Goal: Check status: Check status

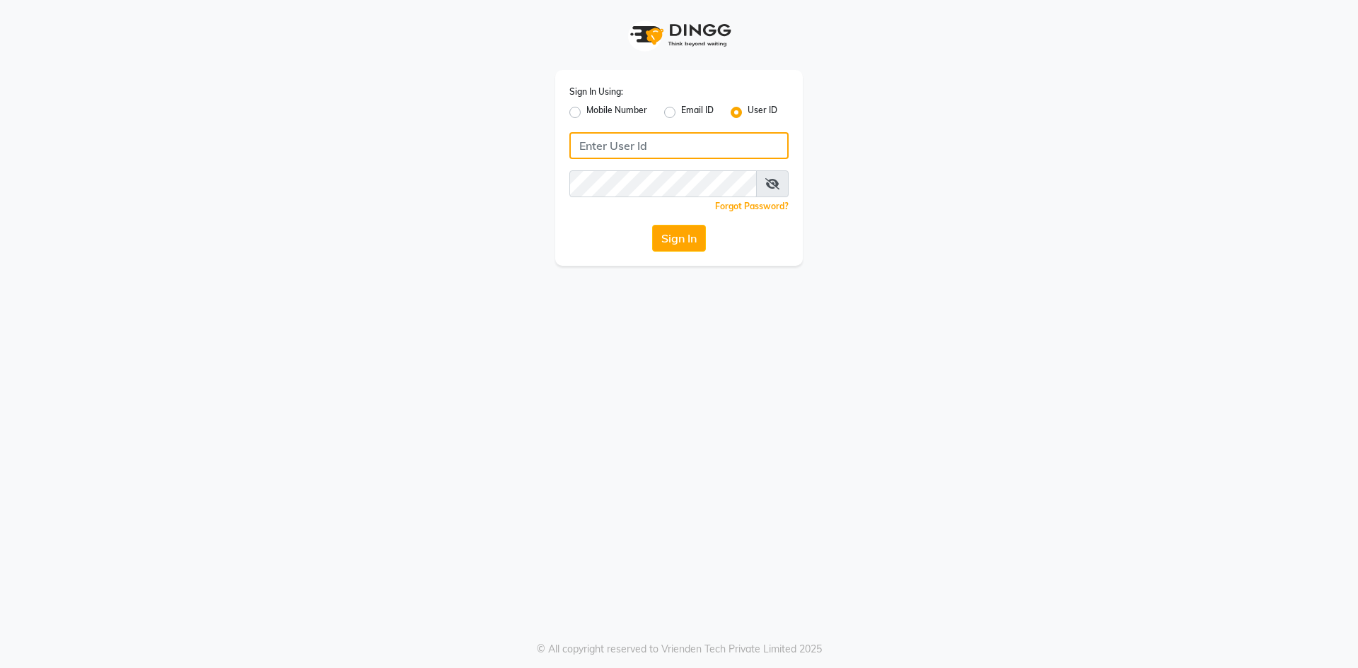
click at [579, 151] on input "Username" at bounding box center [678, 145] width 219 height 27
type input "onespa"
click at [669, 233] on button "Sign In" at bounding box center [679, 238] width 54 height 27
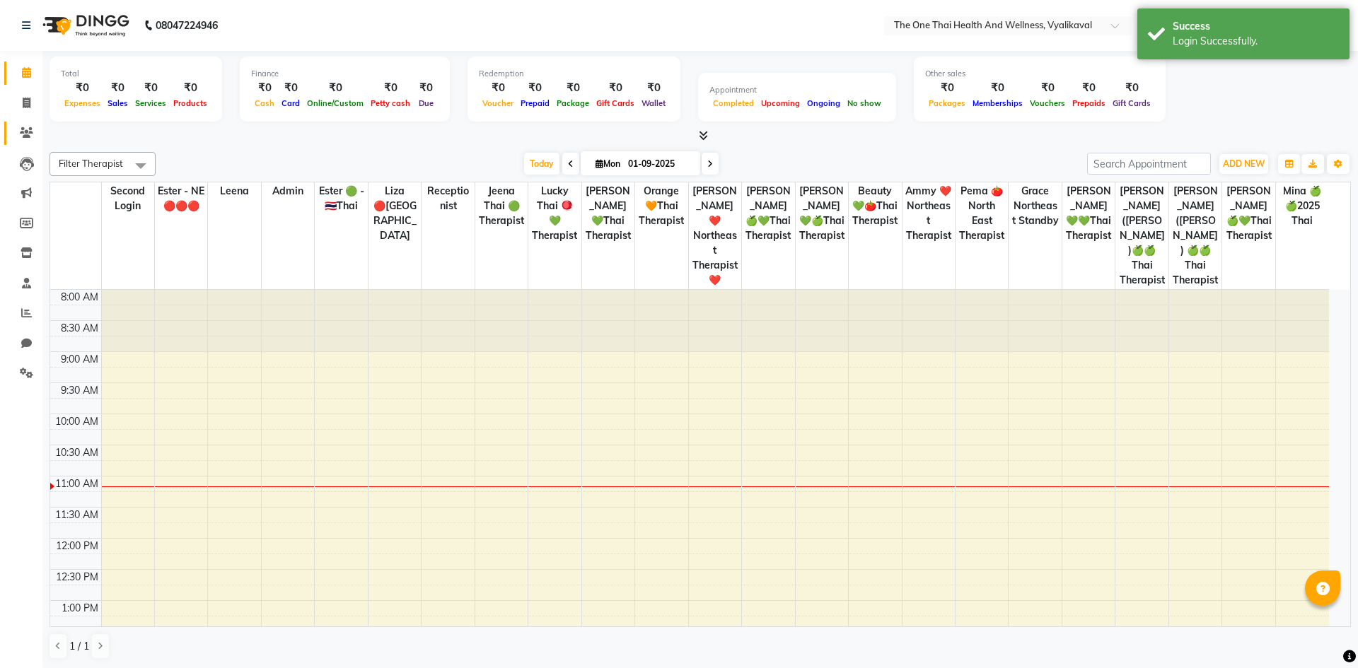
click at [29, 129] on icon at bounding box center [26, 132] width 13 height 11
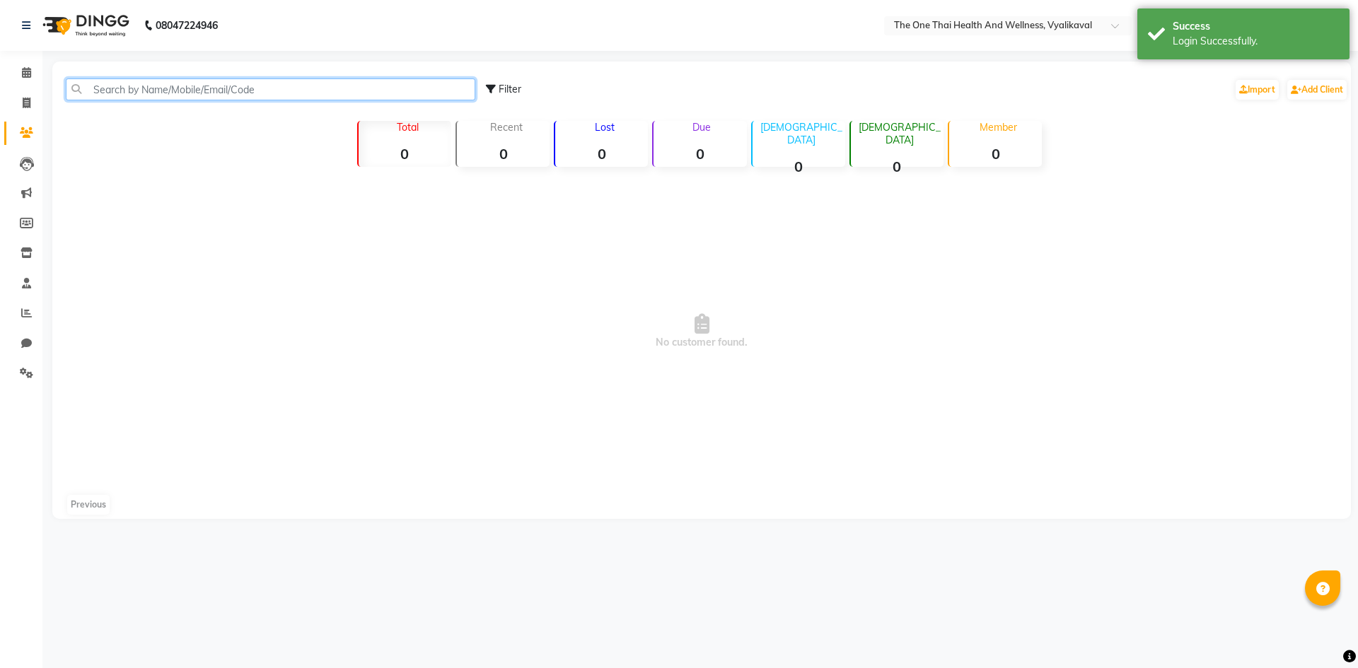
click at [113, 92] on input "text" at bounding box center [270, 90] width 409 height 22
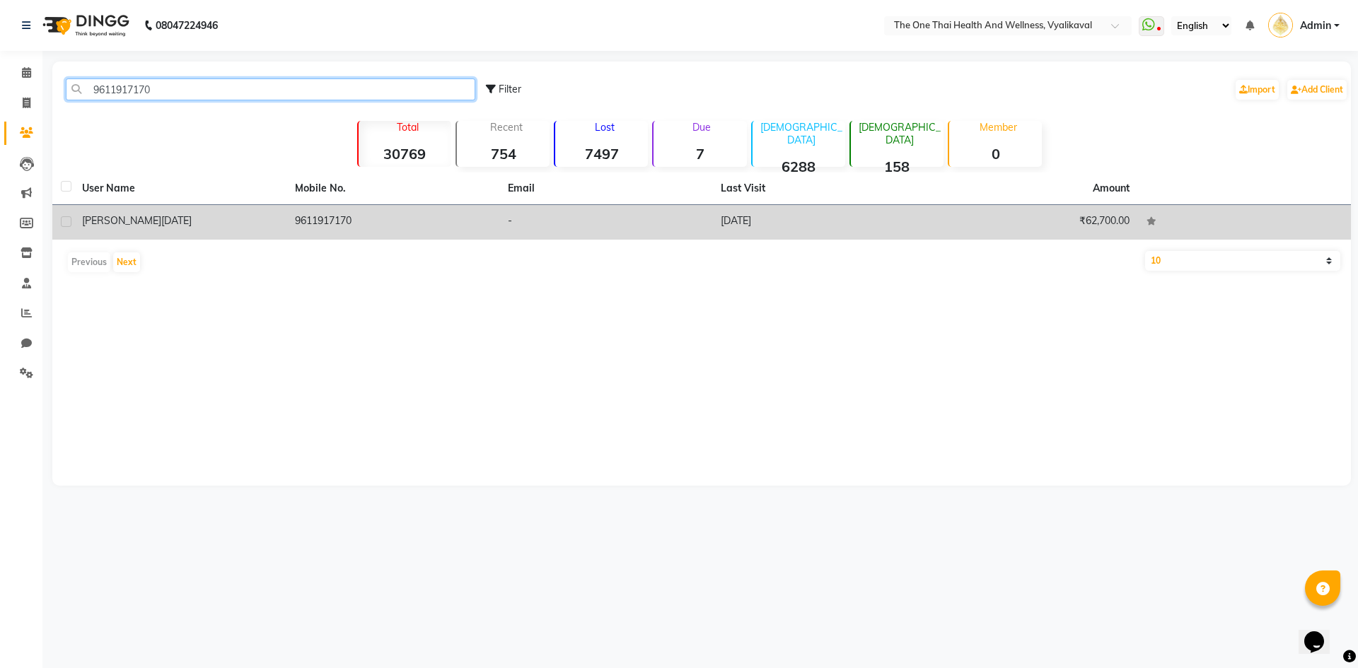
type input "9611917170"
click at [308, 218] on td "9611917170" at bounding box center [392, 222] width 213 height 35
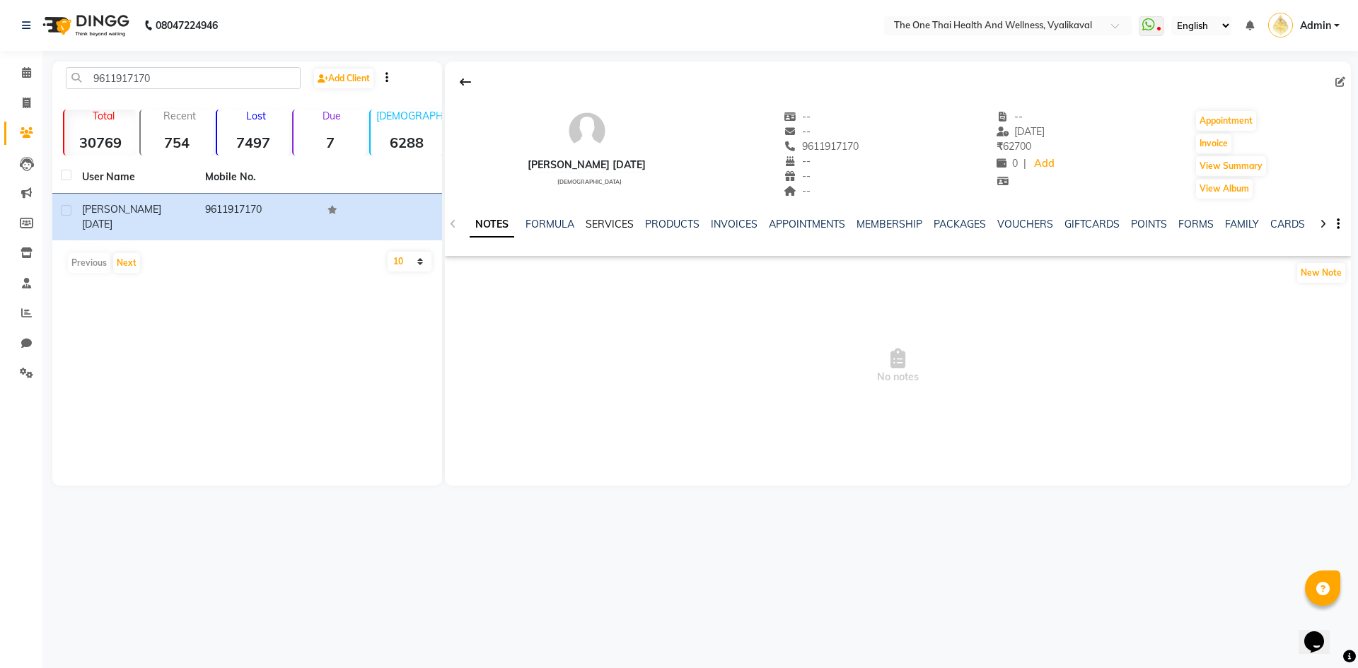
click at [613, 226] on link "SERVICES" at bounding box center [610, 224] width 48 height 13
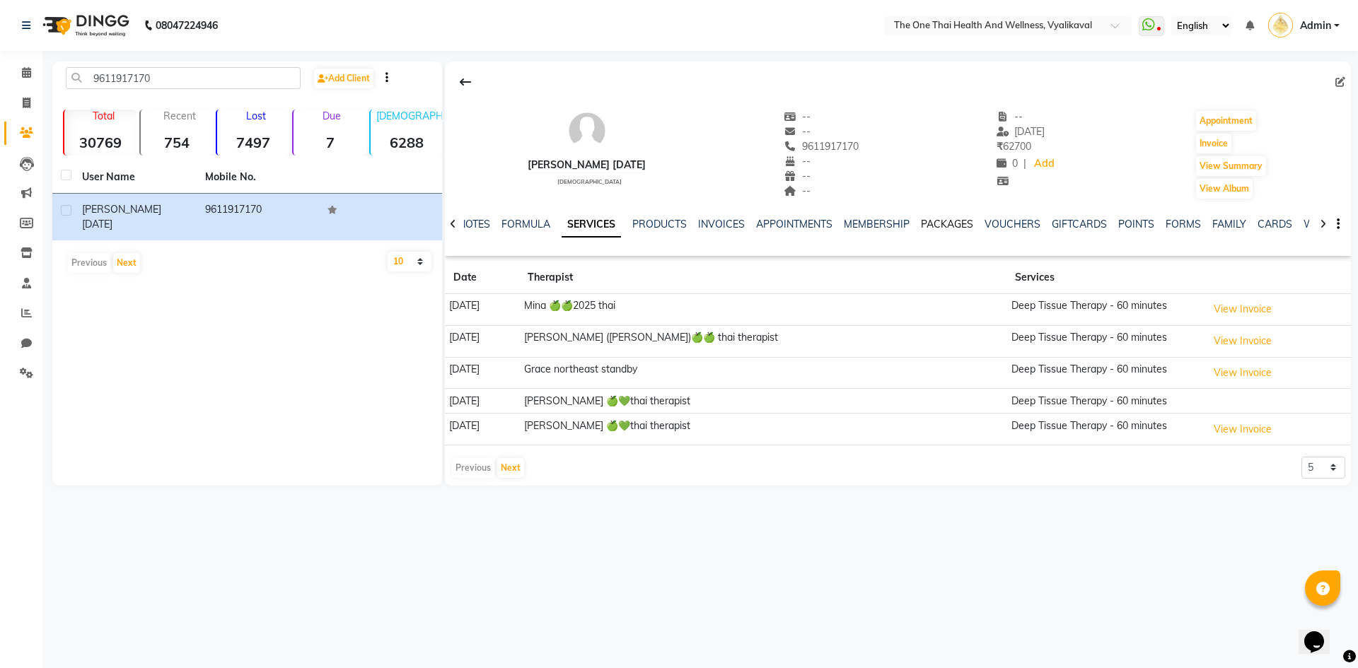
click at [959, 222] on link "PACKAGES" at bounding box center [947, 224] width 52 height 13
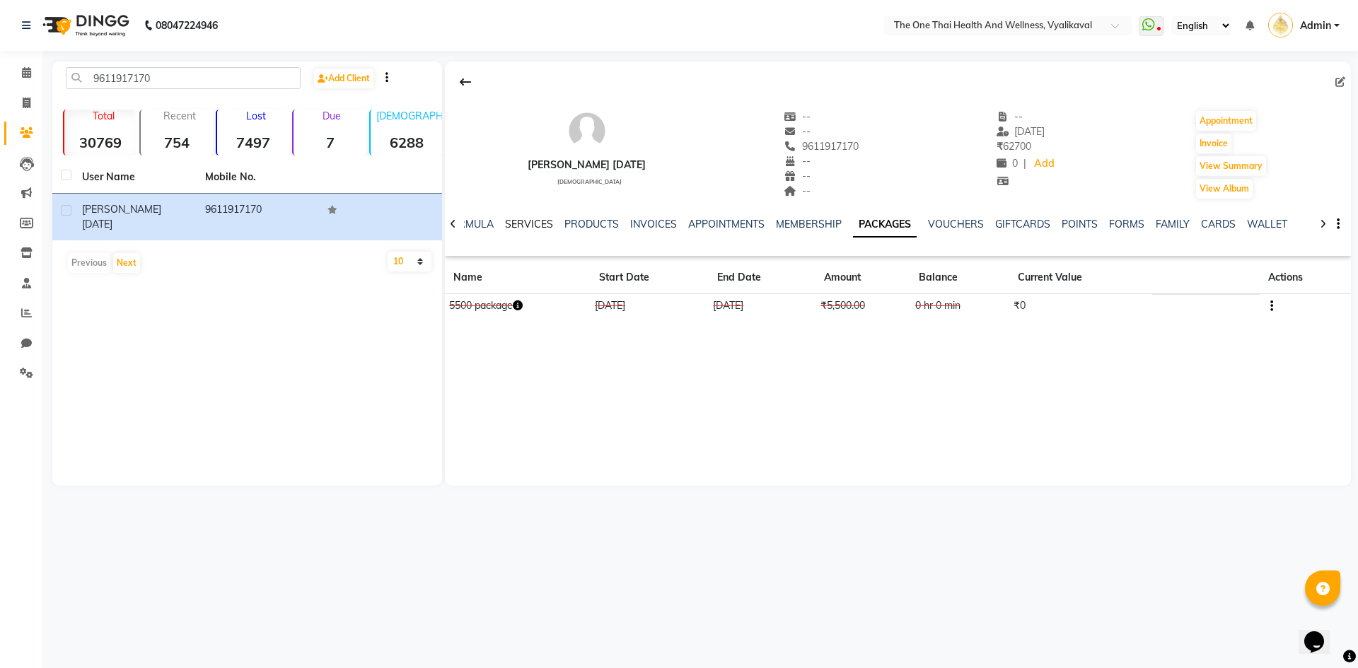
click at [539, 223] on link "SERVICES" at bounding box center [529, 224] width 48 height 13
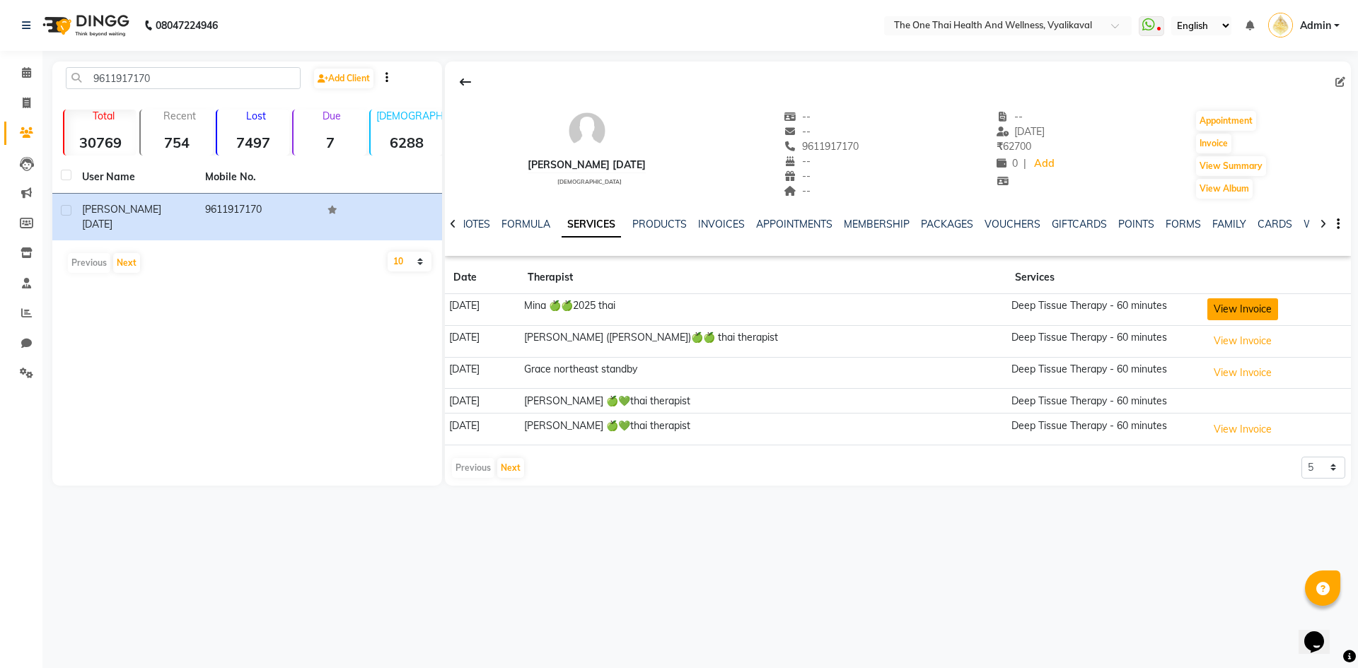
click at [1213, 307] on button "View Invoice" at bounding box center [1242, 309] width 71 height 22
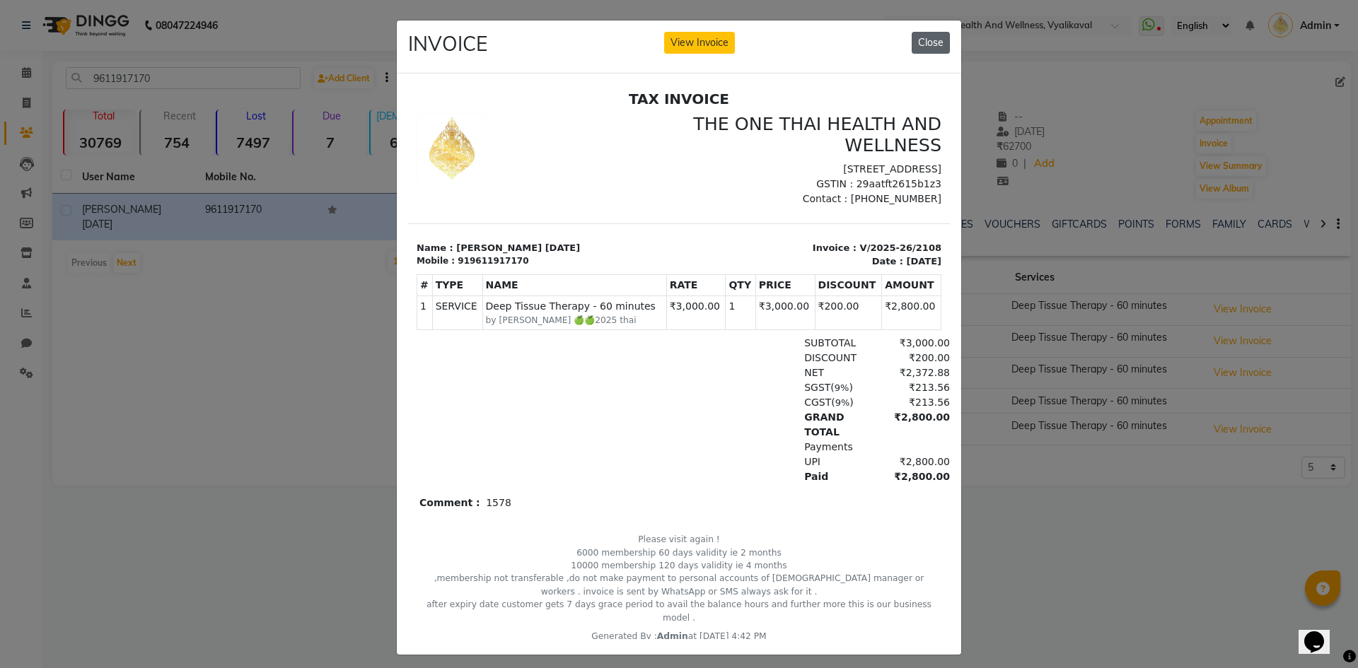
click at [917, 44] on button "Close" at bounding box center [931, 43] width 38 height 22
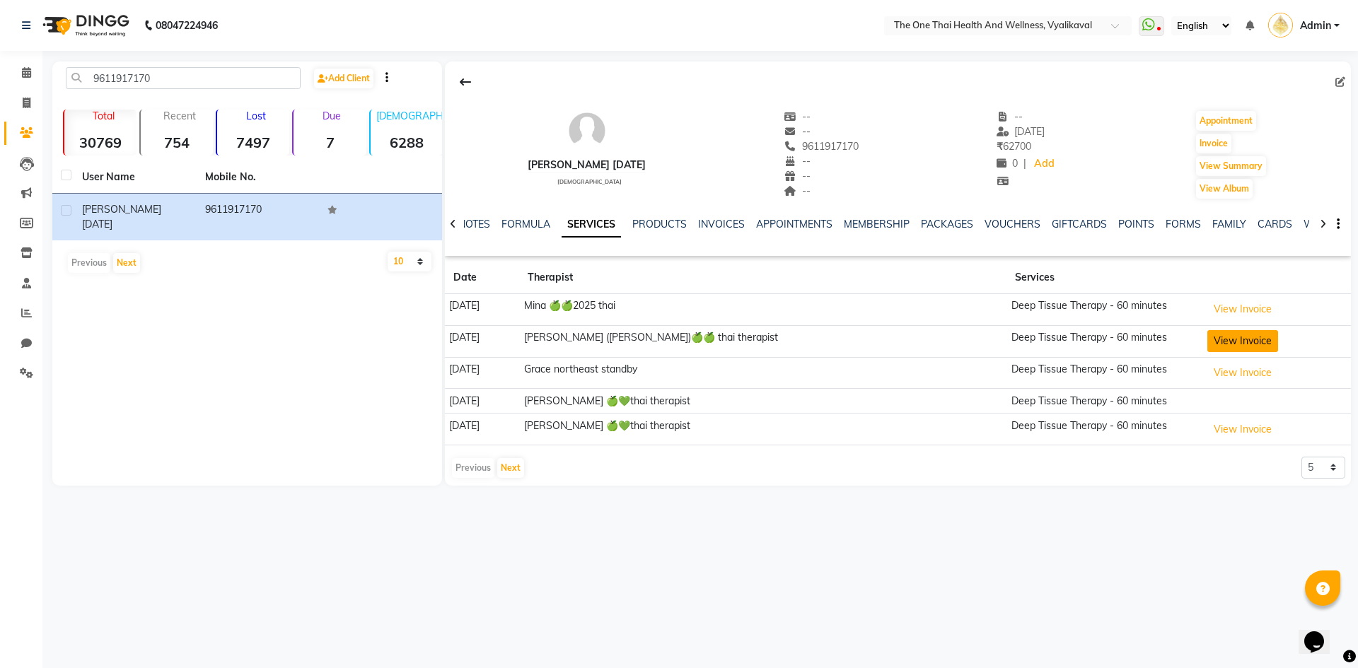
click at [1207, 336] on button "View Invoice" at bounding box center [1242, 341] width 71 height 22
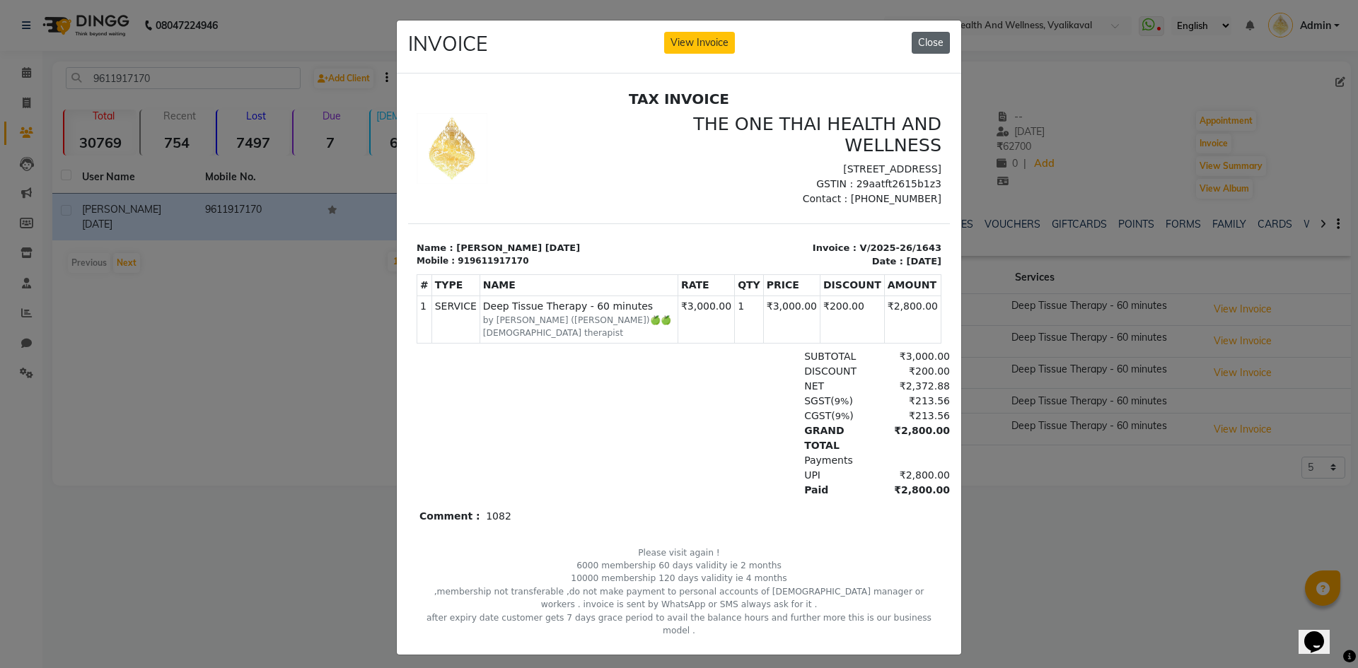
click at [925, 52] on button "Close" at bounding box center [931, 43] width 38 height 22
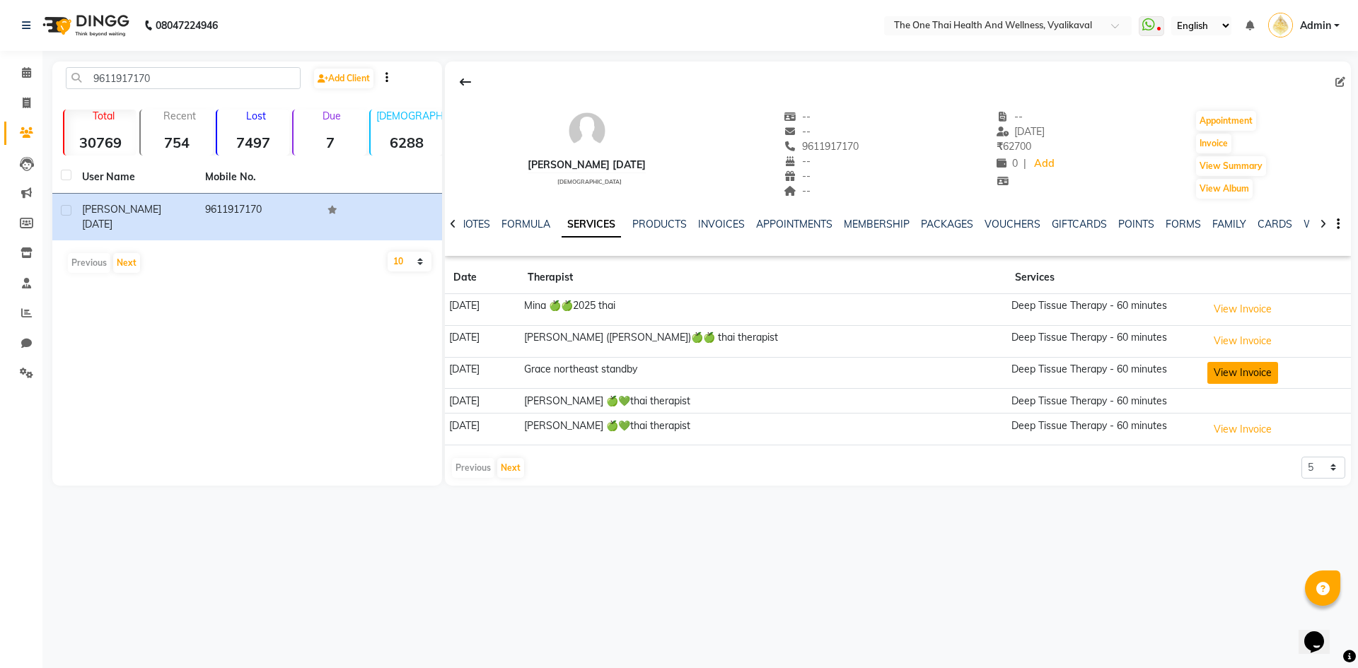
click at [1207, 364] on button "View Invoice" at bounding box center [1242, 373] width 71 height 22
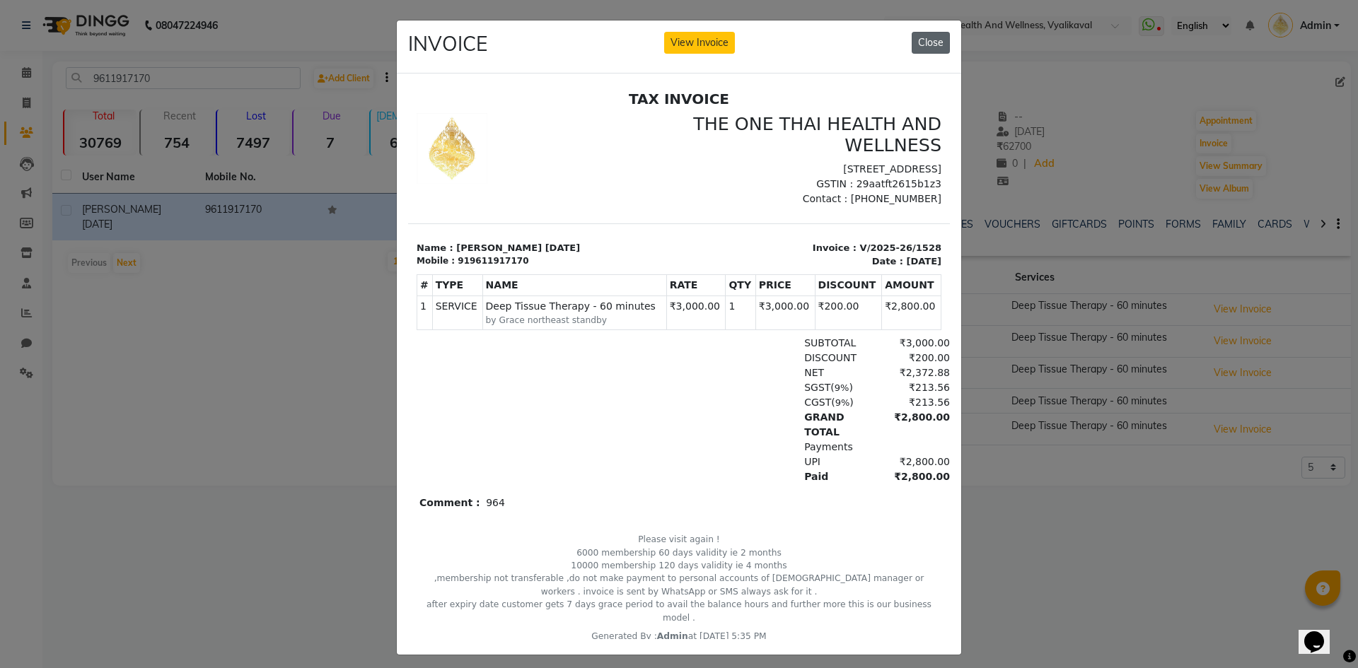
click at [929, 37] on button "Close" at bounding box center [931, 43] width 38 height 22
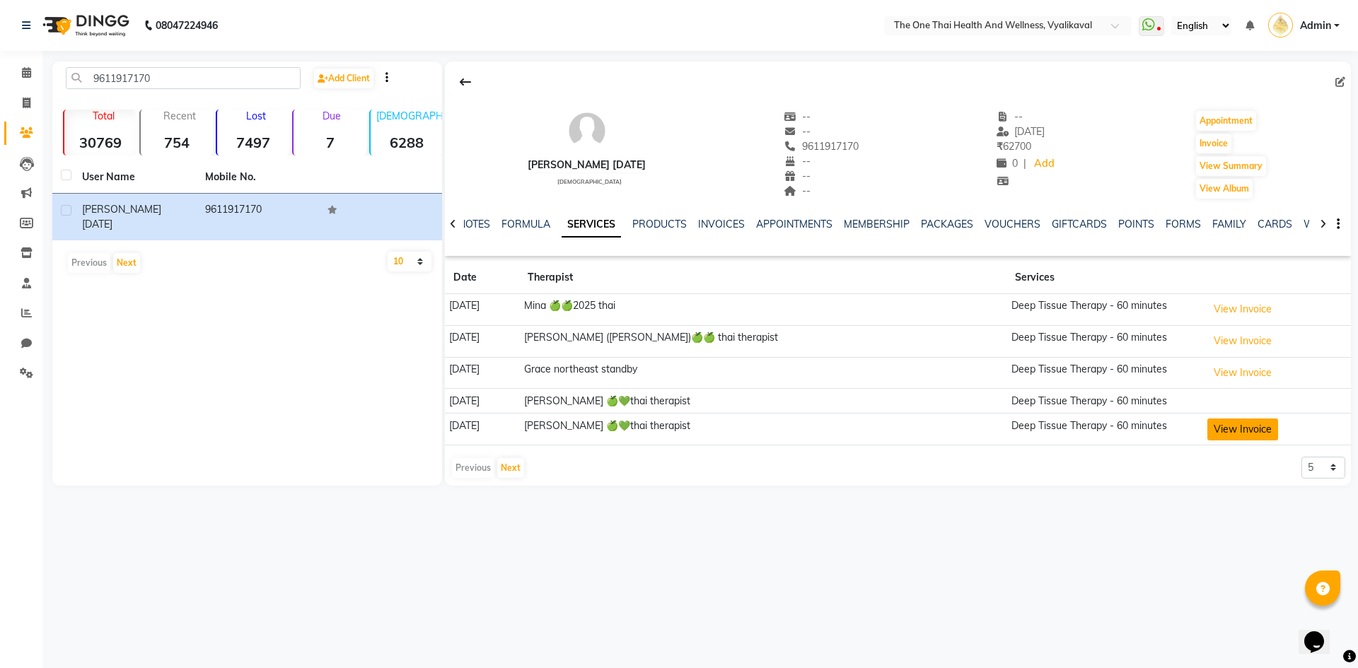
click at [1207, 422] on button "View Invoice" at bounding box center [1242, 430] width 71 height 22
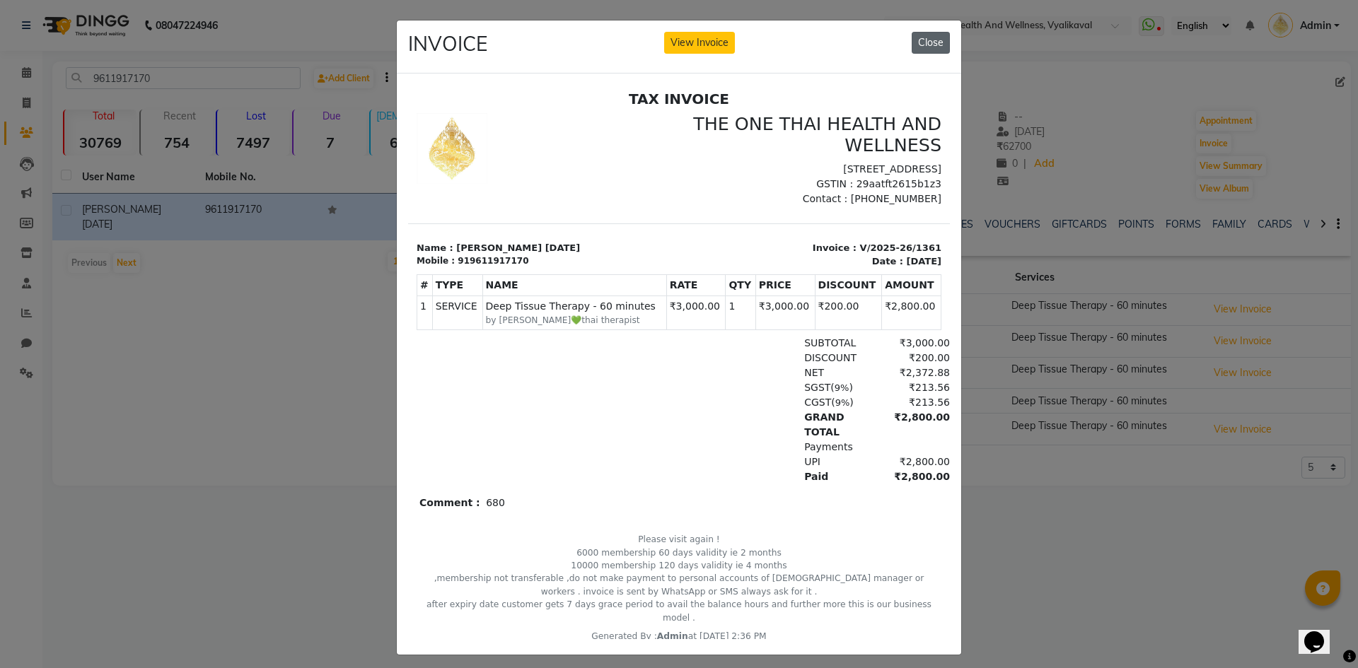
click at [917, 40] on button "Close" at bounding box center [931, 43] width 38 height 22
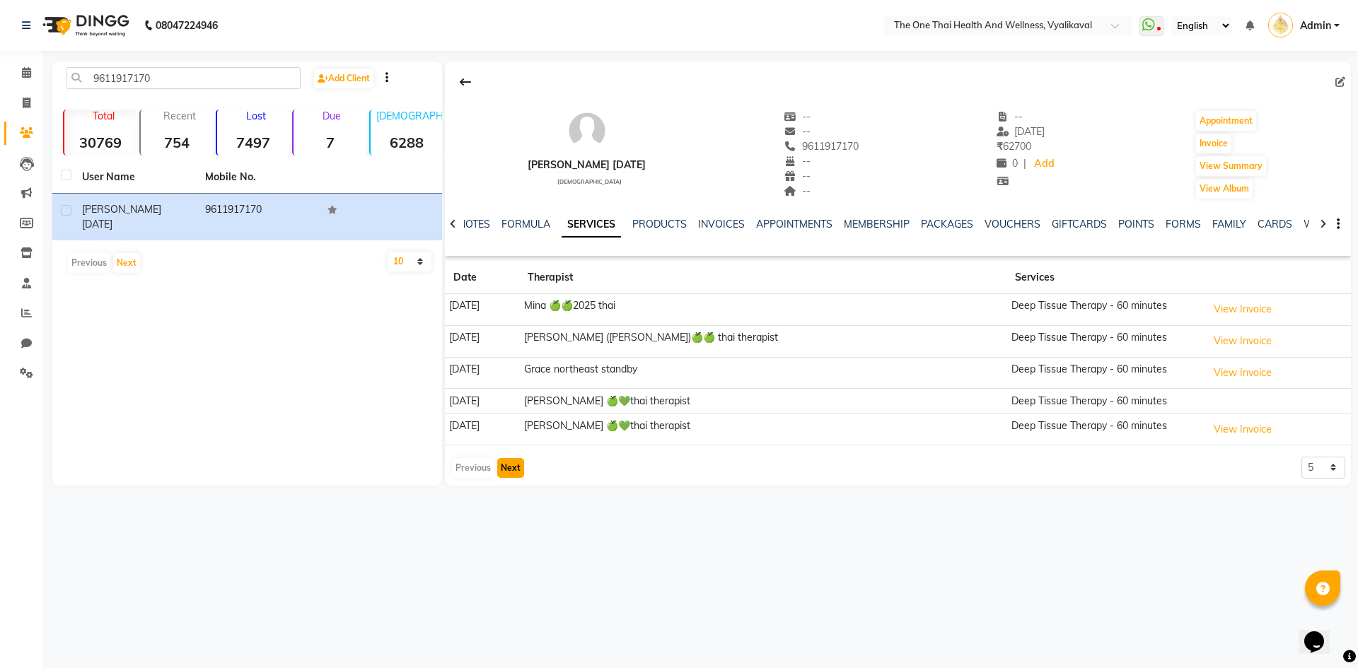
click at [512, 473] on button "Next" at bounding box center [510, 468] width 27 height 20
